Goal: Find specific page/section: Find specific page/section

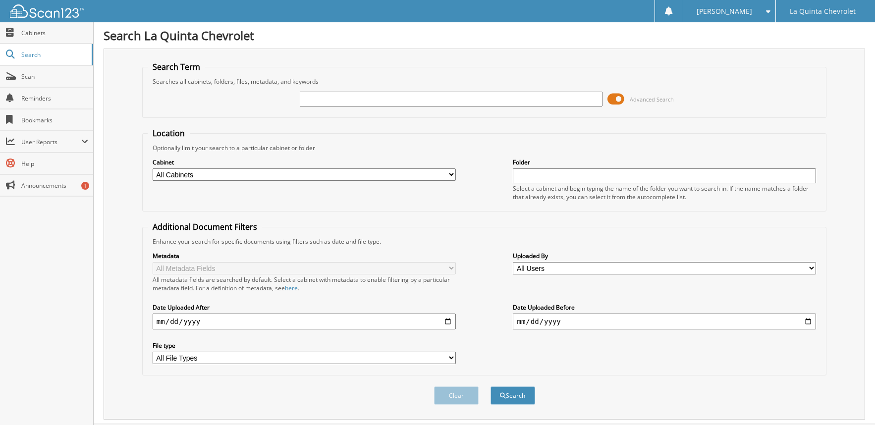
click at [334, 101] on input "text" at bounding box center [451, 99] width 303 height 15
type input "59851"
click at [490, 386] on button "Search" at bounding box center [512, 395] width 45 height 18
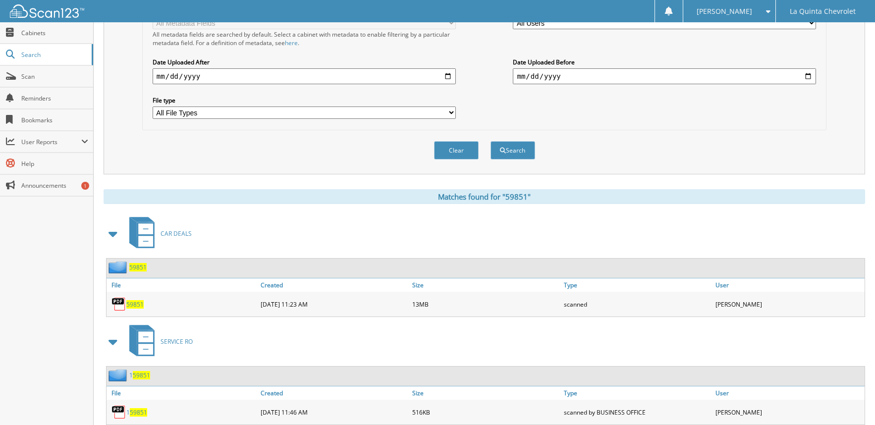
scroll to position [260, 0]
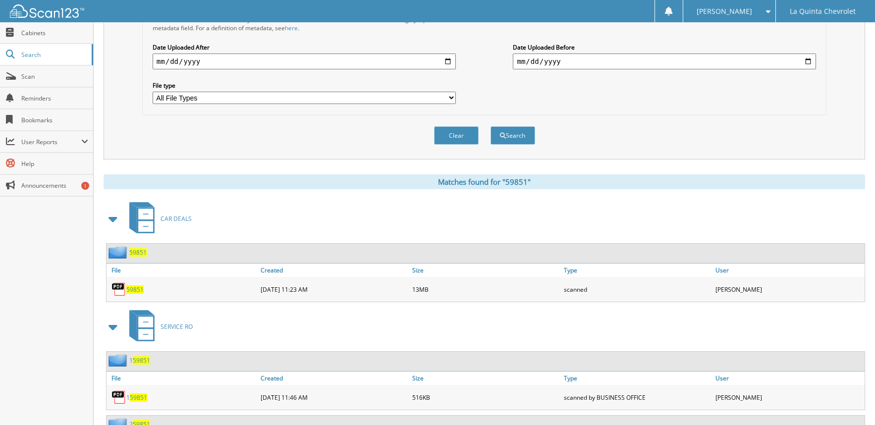
click at [131, 288] on span "59851" at bounding box center [134, 289] width 17 height 8
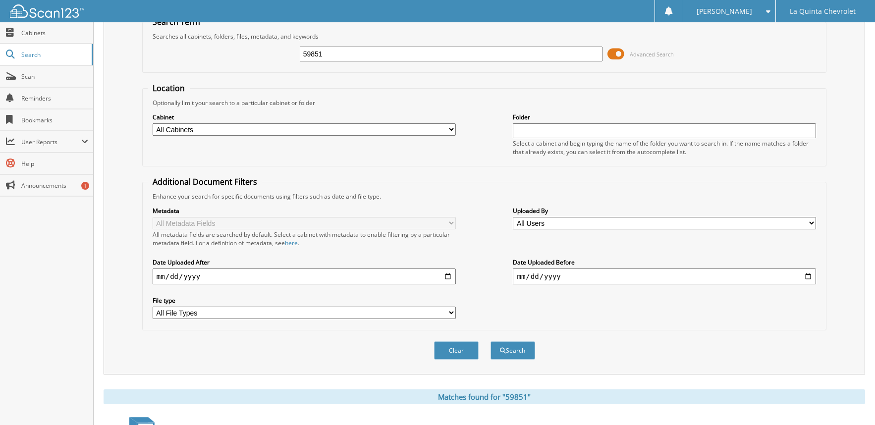
scroll to position [0, 0]
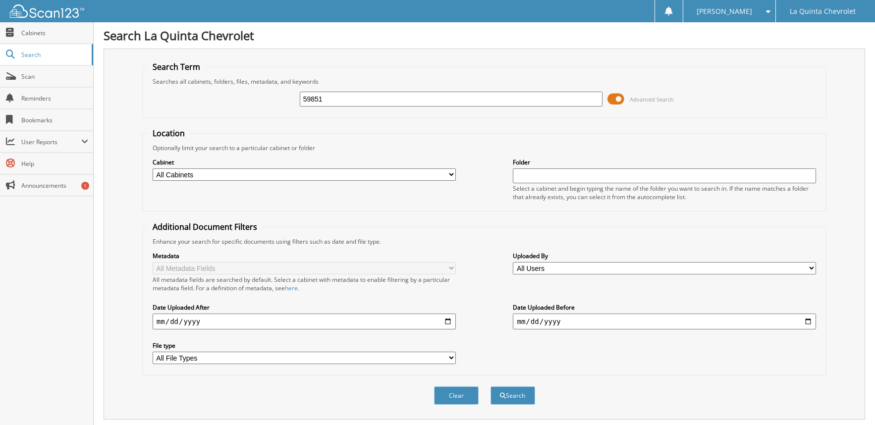
click at [338, 98] on input "59851" at bounding box center [451, 99] width 303 height 15
type input "59783"
click at [490, 386] on button "Search" at bounding box center [512, 395] width 45 height 18
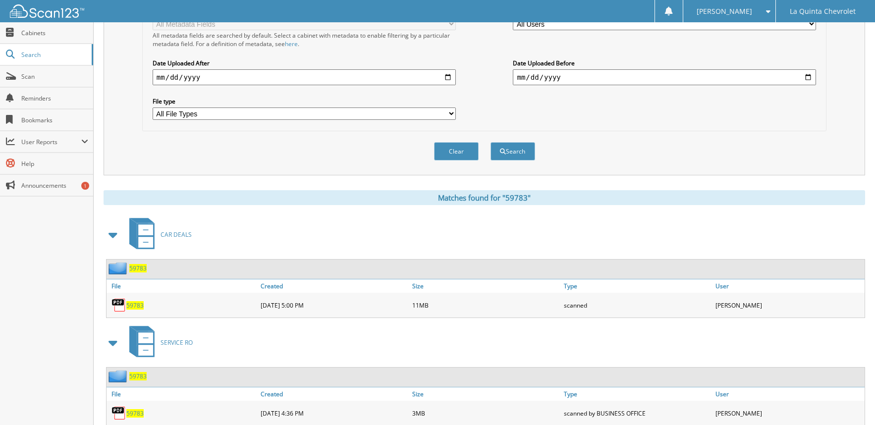
scroll to position [248, 0]
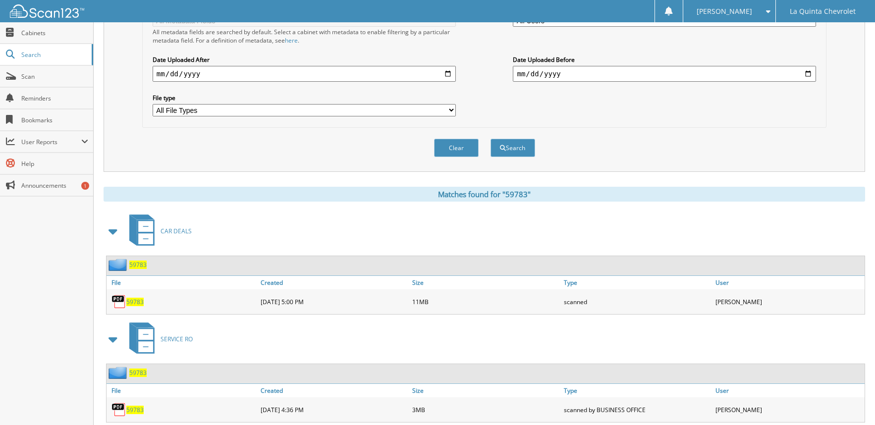
click at [135, 301] on span "59783" at bounding box center [134, 302] width 17 height 8
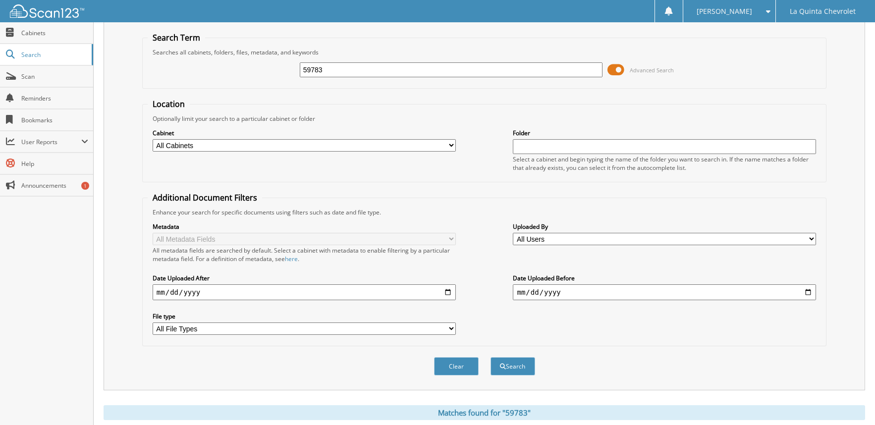
scroll to position [0, 0]
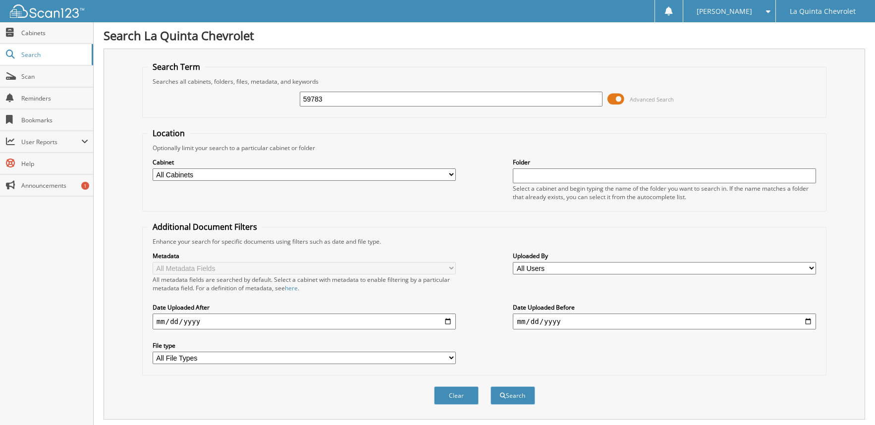
click at [765, 8] on span at bounding box center [765, 11] width 9 height 7
click at [724, 49] on link "Logout" at bounding box center [729, 48] width 92 height 17
